Goal: Task Accomplishment & Management: Manage account settings

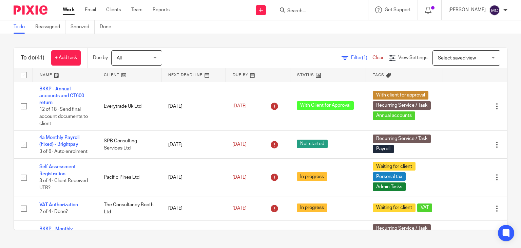
click at [325, 8] on input "Search" at bounding box center [317, 11] width 61 height 6
click at [315, 8] on input "Search" at bounding box center [317, 11] width 61 height 6
click at [299, 16] on div at bounding box center [320, 10] width 95 height 20
click at [303, 13] on input "Search" at bounding box center [317, 11] width 61 height 6
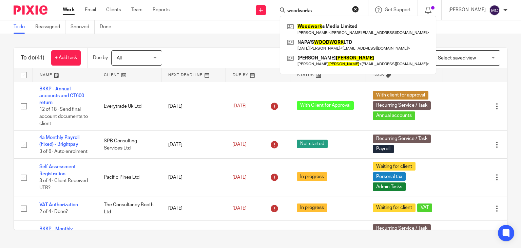
type input "woodworks"
click button "submit" at bounding box center [0, 0] width 0 height 0
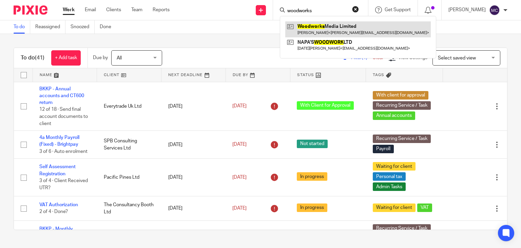
click at [339, 28] on link at bounding box center [358, 29] width 146 height 16
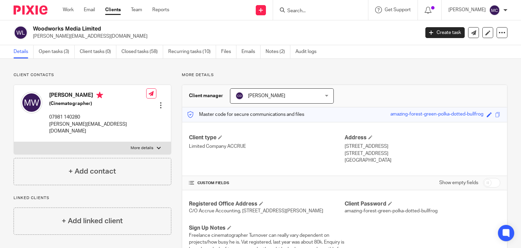
click at [223, 55] on link "Files" at bounding box center [228, 51] width 15 height 13
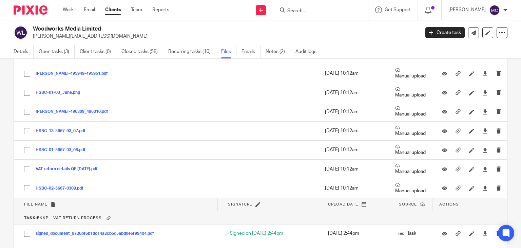
scroll to position [1599, 0]
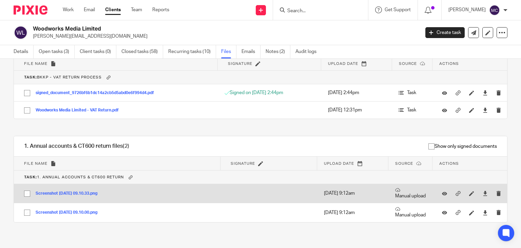
click at [97, 191] on button "Screenshot 2025-07-01 at 09.10.33.png" at bounding box center [69, 193] width 67 height 5
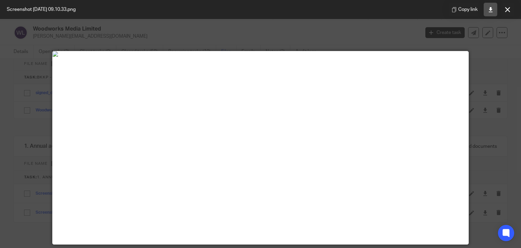
click at [487, 8] on link at bounding box center [491, 10] width 14 height 14
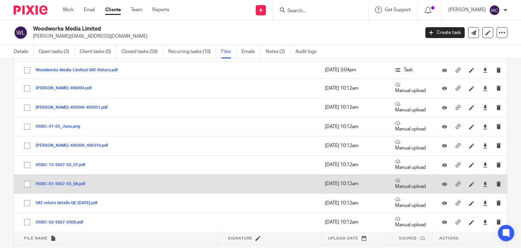
scroll to position [1599, 0]
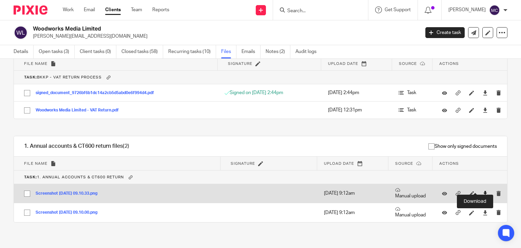
click at [483, 191] on icon at bounding box center [485, 193] width 5 height 5
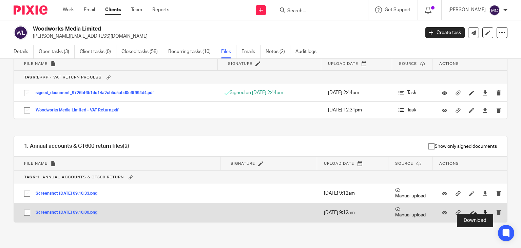
click at [483, 210] on icon at bounding box center [485, 212] width 5 height 5
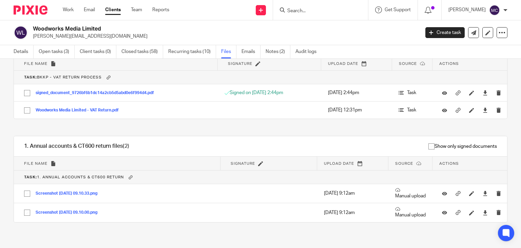
click at [505, 72] on div "Upload file Drag & Drop your files, or click here Files uploading... General fi…" at bounding box center [260, 153] width 521 height 189
click at [318, 9] on input "Search" at bounding box center [317, 11] width 61 height 6
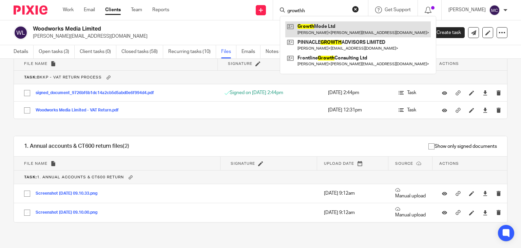
type input "growthh"
click at [318, 24] on link at bounding box center [358, 29] width 146 height 16
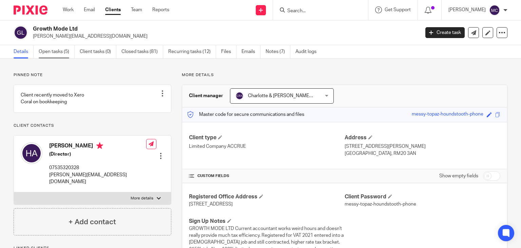
click at [41, 55] on link "Open tasks (5)" at bounding box center [57, 51] width 36 height 13
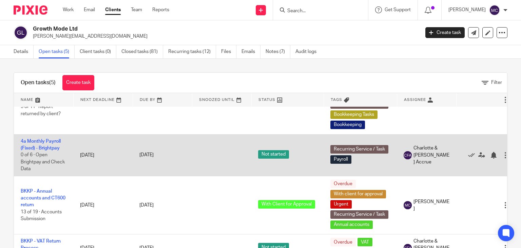
scroll to position [91, 0]
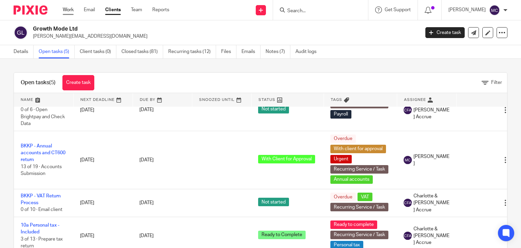
click at [66, 9] on link "Work" at bounding box center [68, 9] width 11 height 7
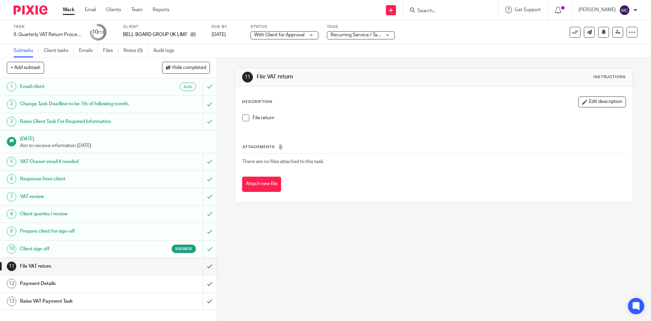
click at [429, 2] on div at bounding box center [450, 10] width 95 height 20
click at [425, 10] on input "Search" at bounding box center [447, 11] width 61 height 6
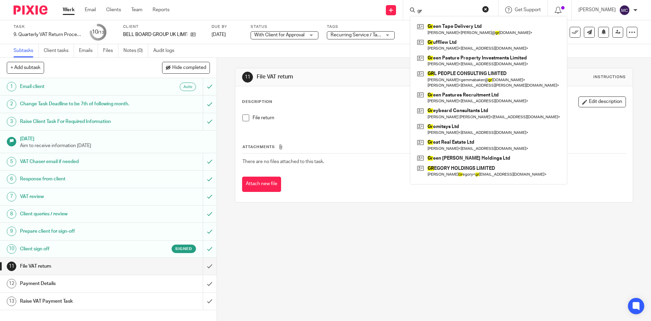
type input "gr"
click at [358, 223] on div "11 File VAT return Instructions Description Edit description File return Attach…" at bounding box center [434, 189] width 434 height 263
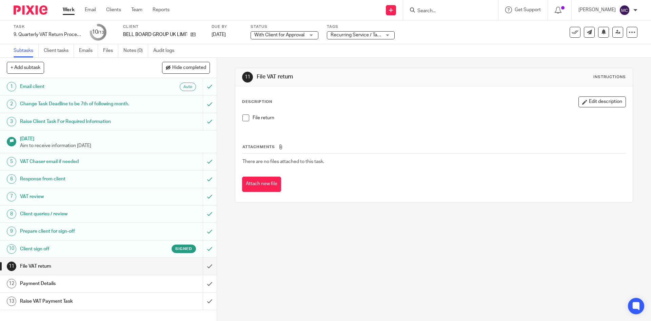
click at [302, 34] on span "With Client for Approval" at bounding box center [279, 35] width 50 height 5
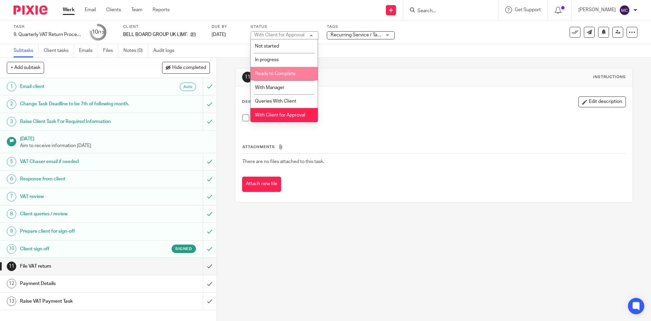
click at [286, 73] on span "Ready to Complete" at bounding box center [275, 73] width 41 height 5
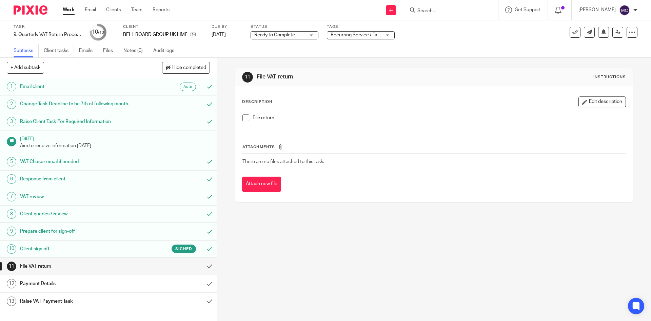
click at [349, 34] on span "Recurring Service / Task + 2" at bounding box center [360, 35] width 59 height 5
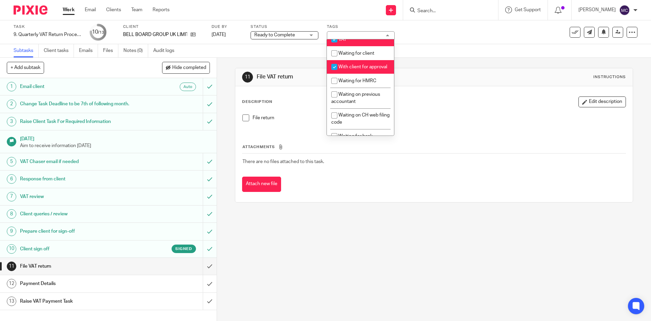
scroll to position [373, 0]
click at [355, 68] on span "With client for approval" at bounding box center [363, 65] width 49 height 5
checkbox input "false"
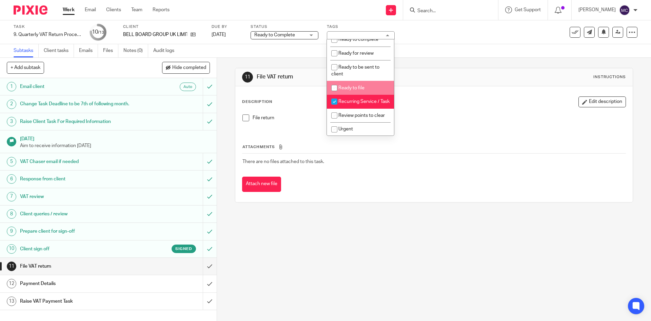
click at [355, 95] on li "Ready to file" at bounding box center [360, 88] width 67 height 14
checkbox input "true"
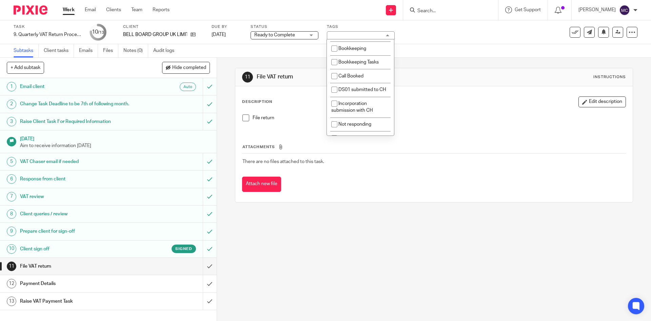
scroll to position [0, 0]
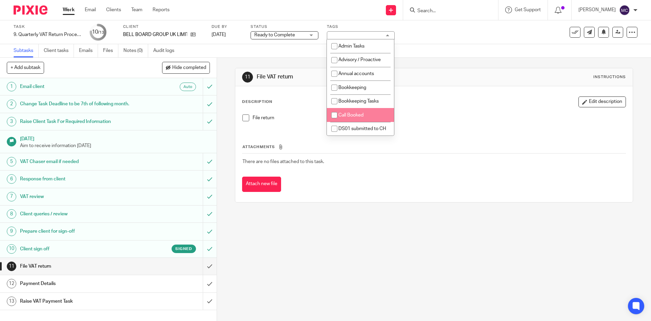
click at [301, 107] on div "Description Edit description File return" at bounding box center [434, 113] width 384 height 34
